Goal: Information Seeking & Learning: Understand process/instructions

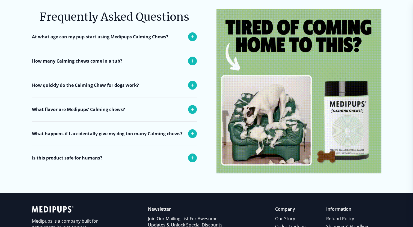
scroll to position [2263, 0]
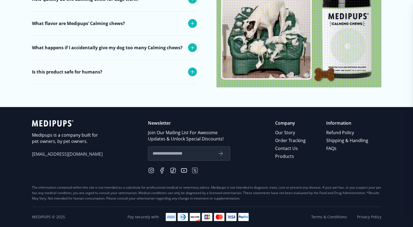
click at [171, 157] on input "text" at bounding box center [182, 153] width 60 height 7
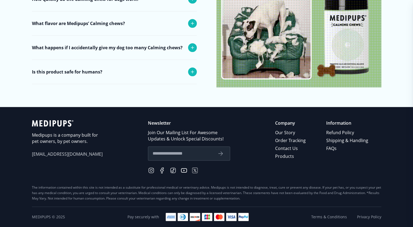
type input "**********"
click at [223, 155] on icon "submit" at bounding box center [220, 154] width 7 height 7
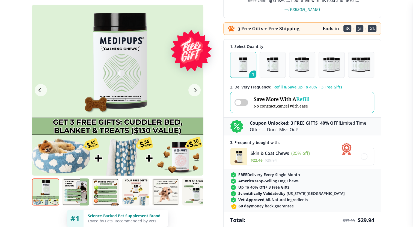
scroll to position [0, 0]
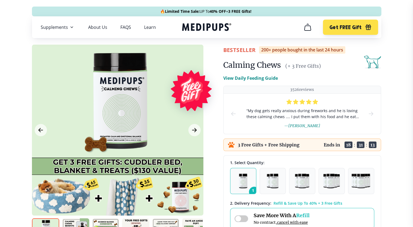
click at [0, 0] on span "40% OFF" at bounding box center [0, 0] width 0 height 0
click at [221, 26] on icon "Medipups" at bounding box center [206, 27] width 49 height 10
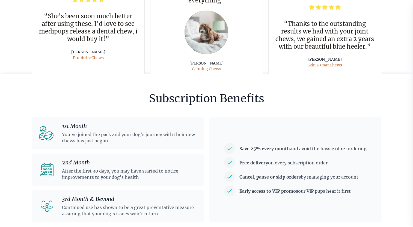
scroll to position [1282, 0]
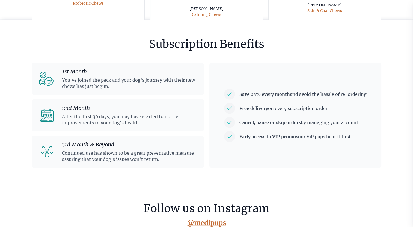
click at [160, 91] on div "1st Month You've joined the pack and your dog's journey with their new chews ha…" at bounding box center [118, 79] width 172 height 32
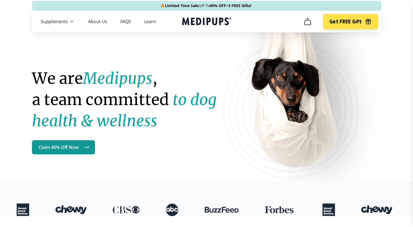
scroll to position [0, 0]
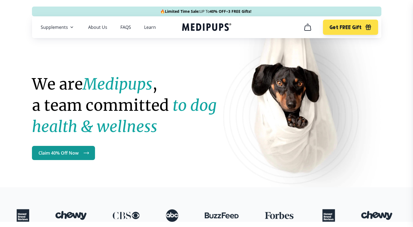
click at [317, 27] on div "Get FREE Gift" at bounding box center [339, 27] width 77 height 15
click at [304, 28] on icon "cart" at bounding box center [307, 27] width 9 height 9
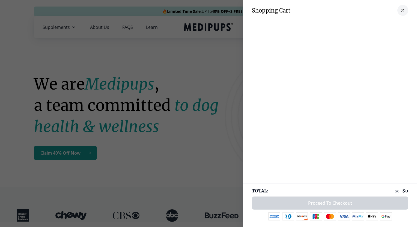
click at [398, 8] on button "close-cart" at bounding box center [402, 10] width 11 height 11
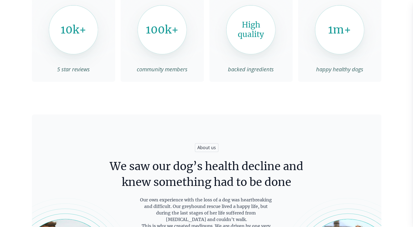
scroll to position [709, 0]
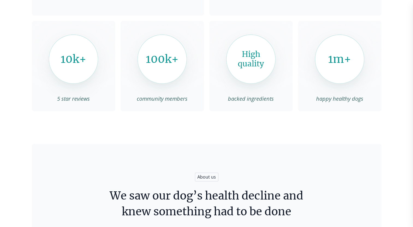
click at [171, 69] on div "100k+" at bounding box center [161, 59] width 49 height 49
click at [170, 97] on span "community members" at bounding box center [162, 98] width 83 height 7
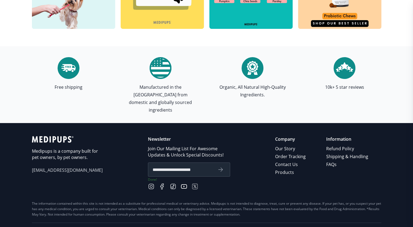
scroll to position [1582, 0]
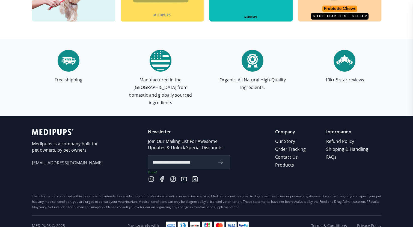
click at [345, 129] on p "Information" at bounding box center [347, 132] width 43 height 6
click at [343, 129] on p "Information" at bounding box center [347, 132] width 43 height 6
click at [343, 138] on link "Refund Policy" at bounding box center [347, 142] width 43 height 8
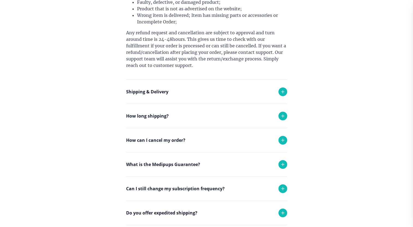
scroll to position [224, 0]
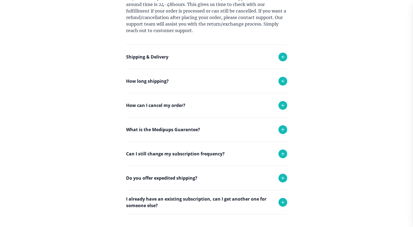
click at [152, 110] on div "How can I cancel my order?" at bounding box center [206, 106] width 161 height 24
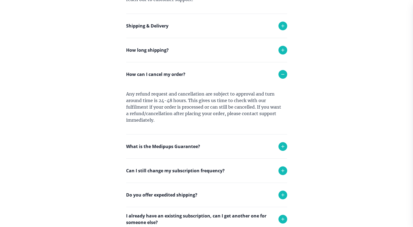
scroll to position [279, 0]
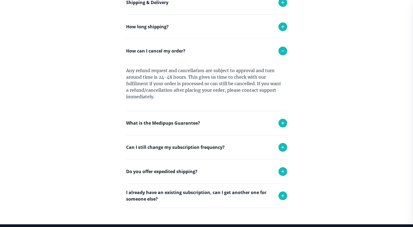
click at [198, 149] on p "Can I still change my subscription frequency?" at bounding box center [175, 147] width 98 height 7
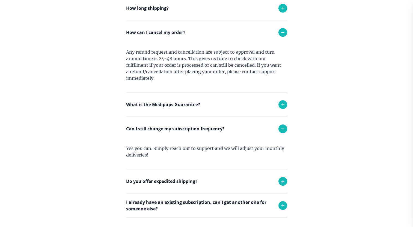
scroll to position [333, 0]
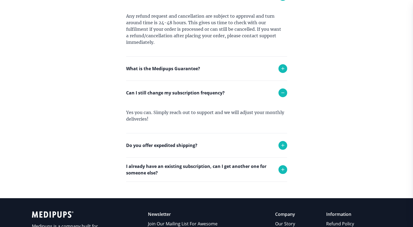
click at [247, 172] on p "I already have an existing subscription, can I get another one for someone else?" at bounding box center [199, 169] width 147 height 13
